Goal: Use online tool/utility: Use online tool/utility

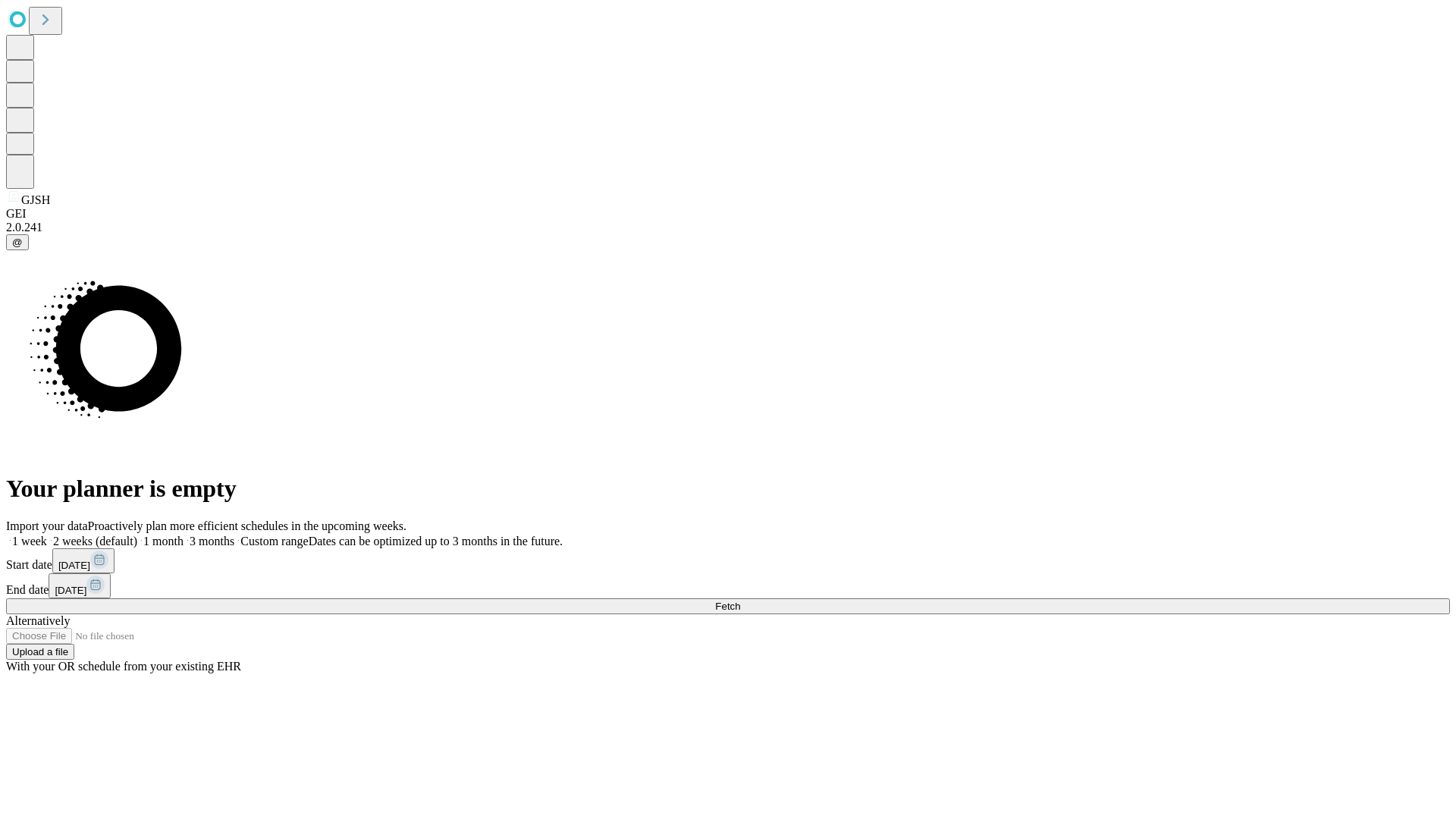
click at [740, 601] on span "Fetch" at bounding box center [727, 606] width 25 height 11
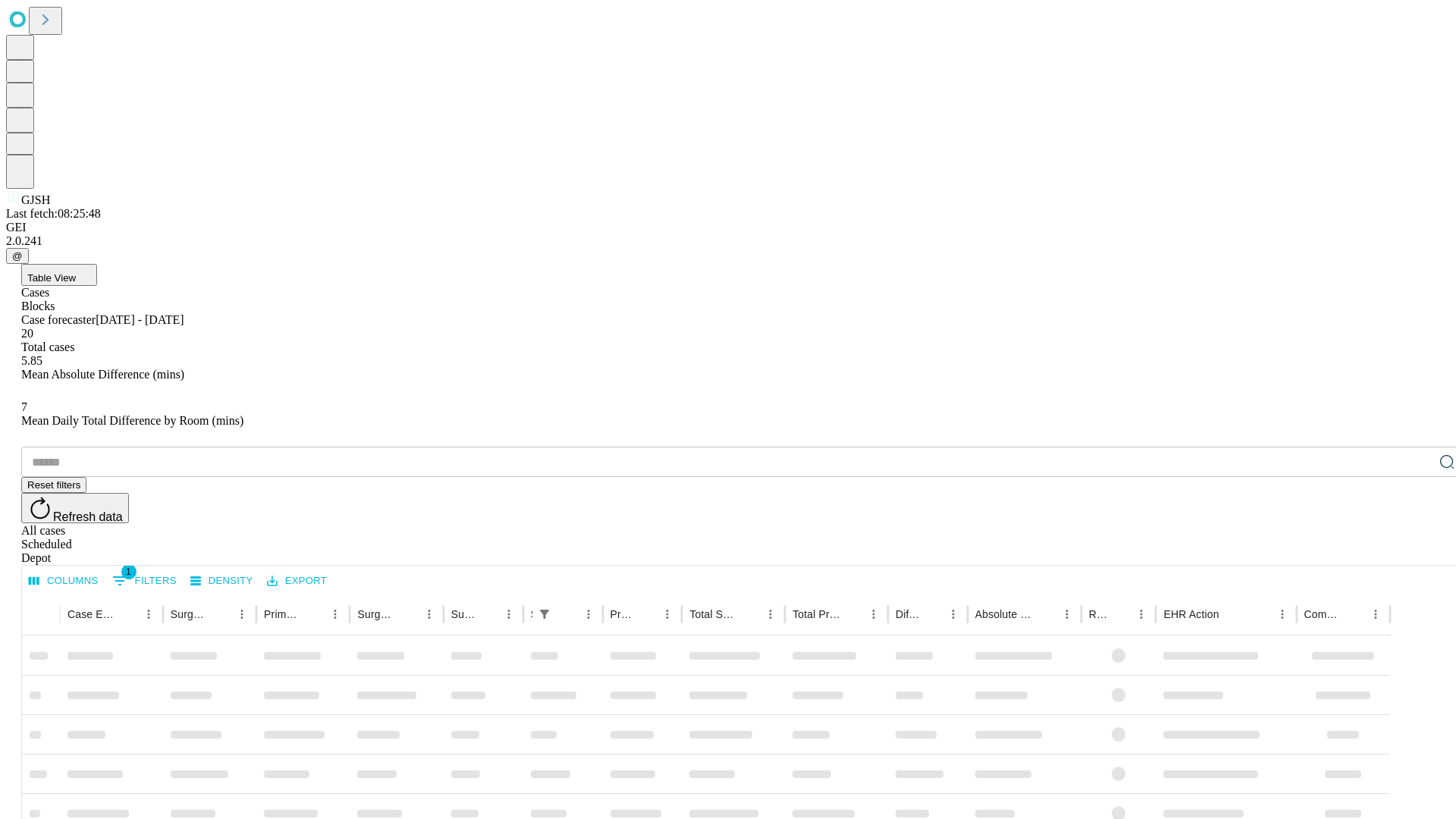
click at [76, 272] on span "Table View" at bounding box center [52, 278] width 49 height 11
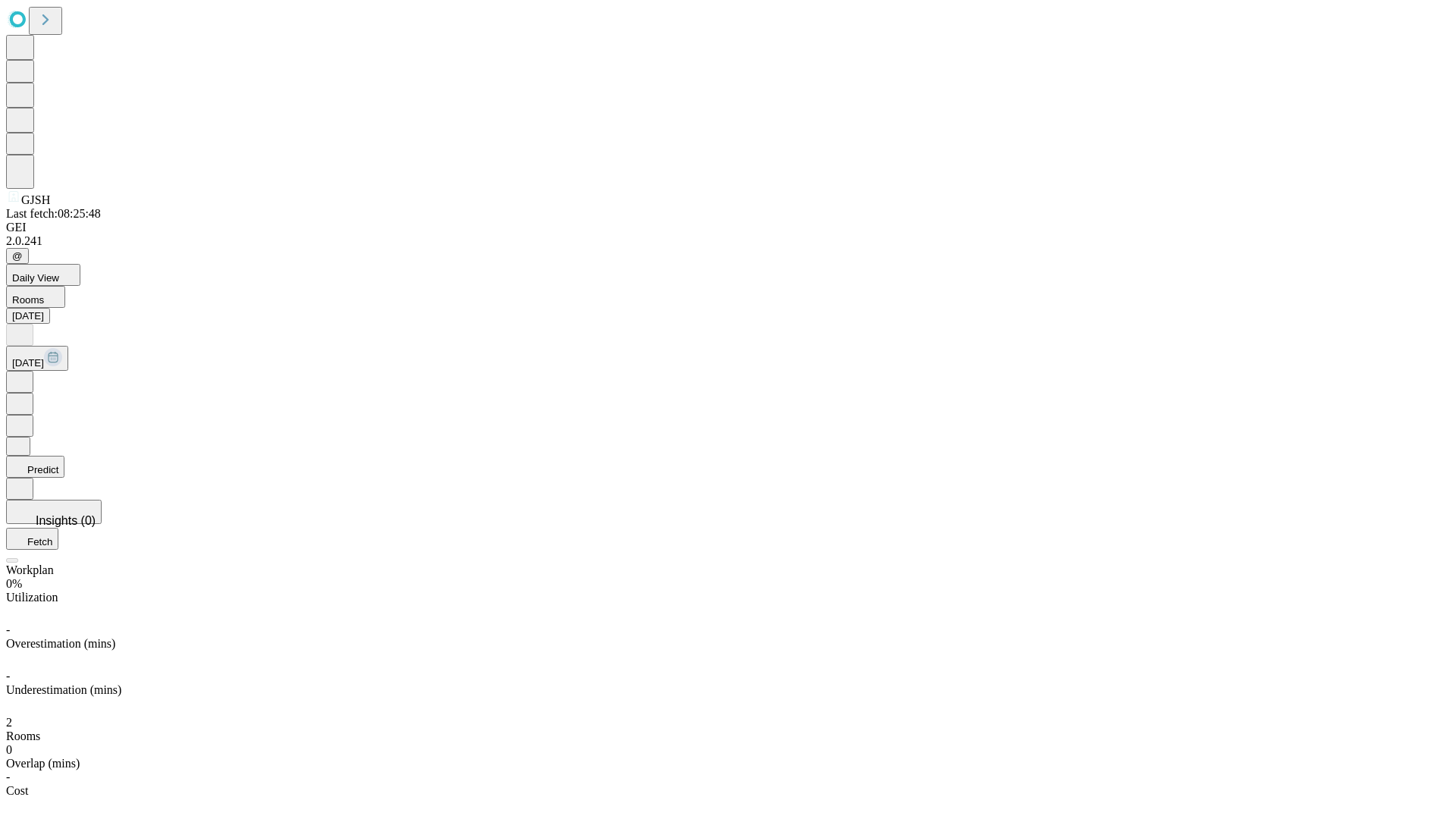
click at [65, 456] on button "Predict" at bounding box center [35, 466] width 58 height 22
